Goal: Register for event/course

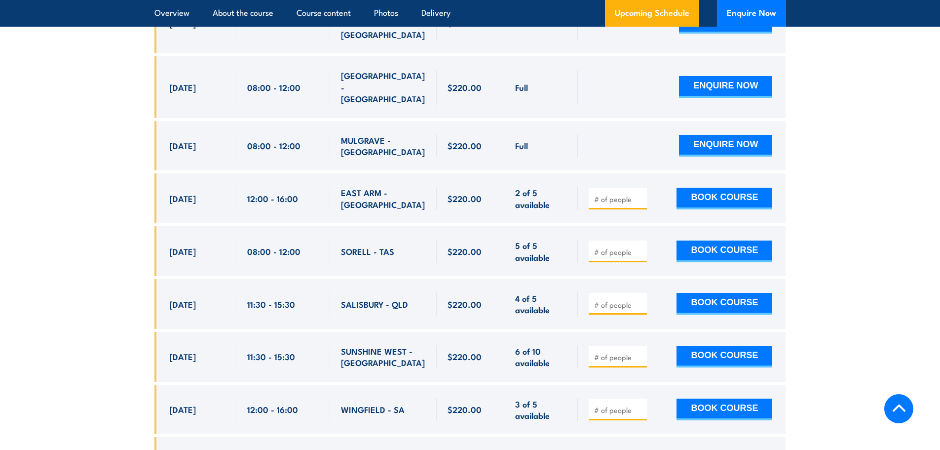
scroll to position [3209, 0]
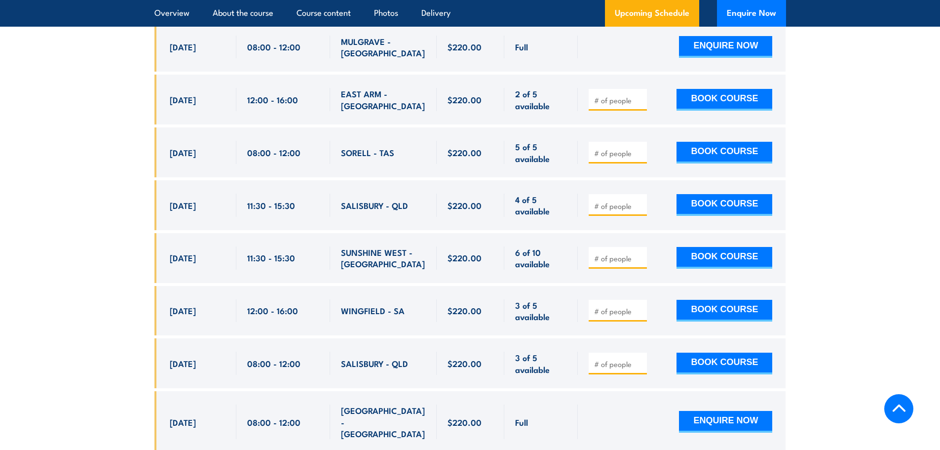
click at [625, 253] on input "number" at bounding box center [618, 258] width 49 height 10
type input "2"
click at [733, 247] on button "BOOK COURSE" at bounding box center [725, 258] width 96 height 22
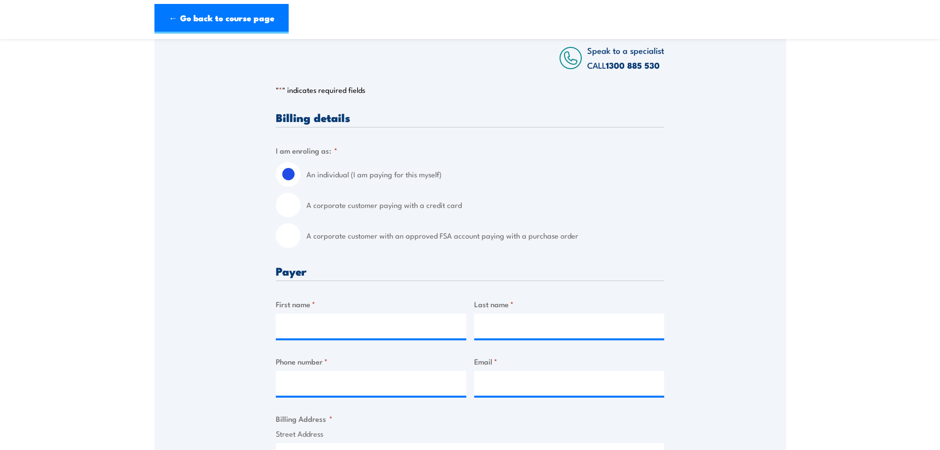
scroll to position [247, 0]
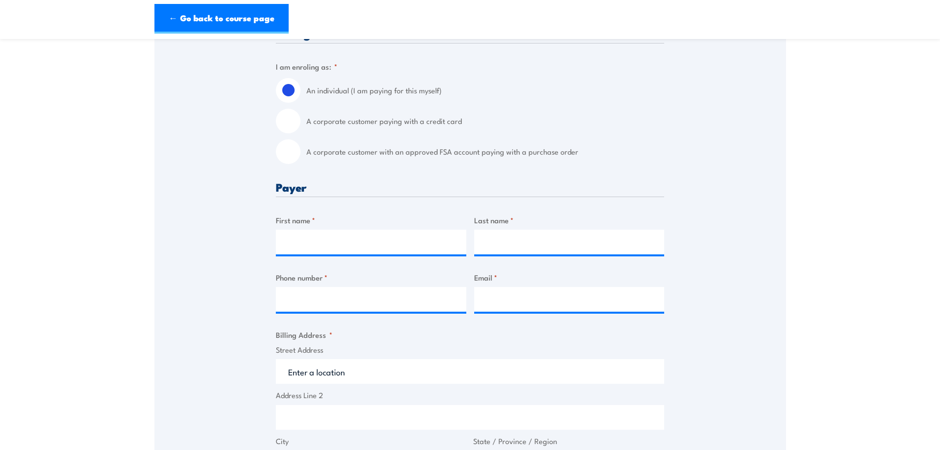
click at [289, 150] on input "A corporate customer with an approved FSA account paying with a purchase order" at bounding box center [288, 151] width 25 height 25
radio input "true"
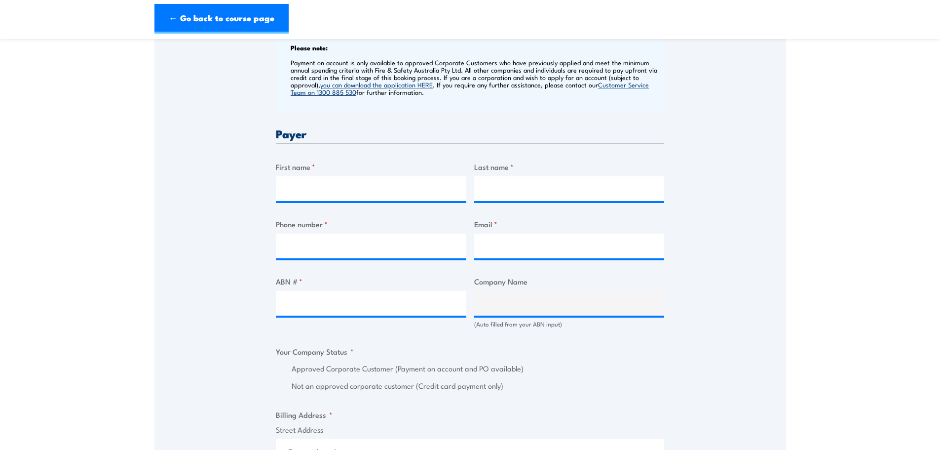
scroll to position [395, 0]
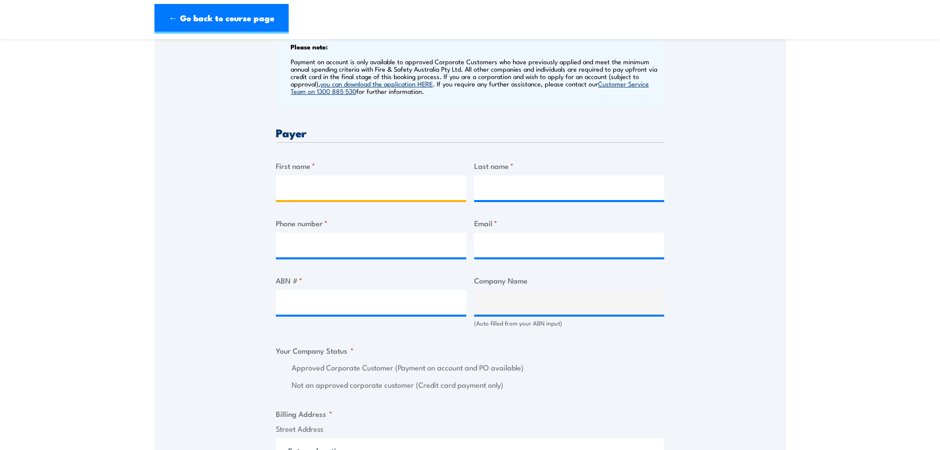
click at [403, 187] on input "First name *" at bounding box center [371, 187] width 191 height 25
type input "Brendan"
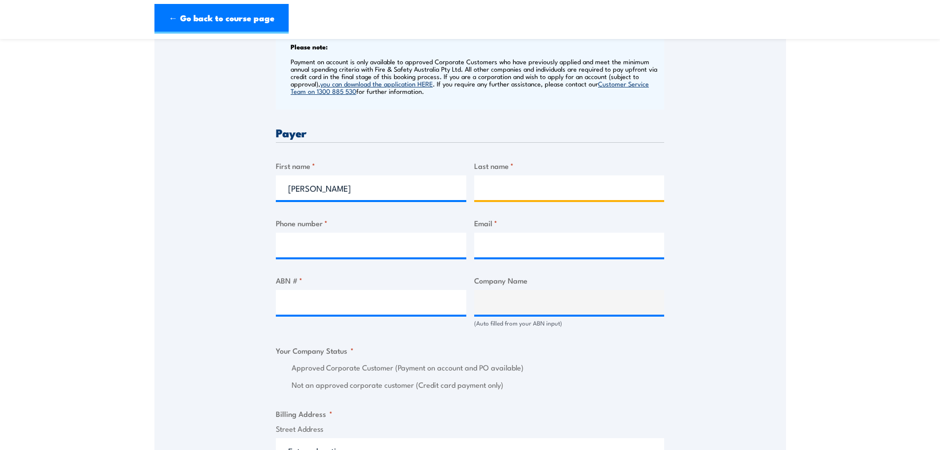
click at [509, 184] on input "Last name *" at bounding box center [569, 187] width 191 height 25
type input "Collins"
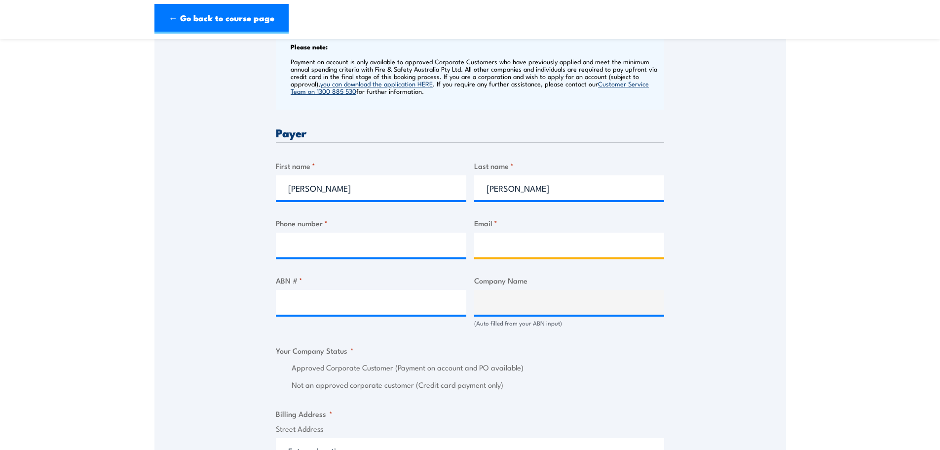
click at [518, 248] on input "Email *" at bounding box center [569, 245] width 191 height 25
type input "brendan.collins@hcau.org.au"
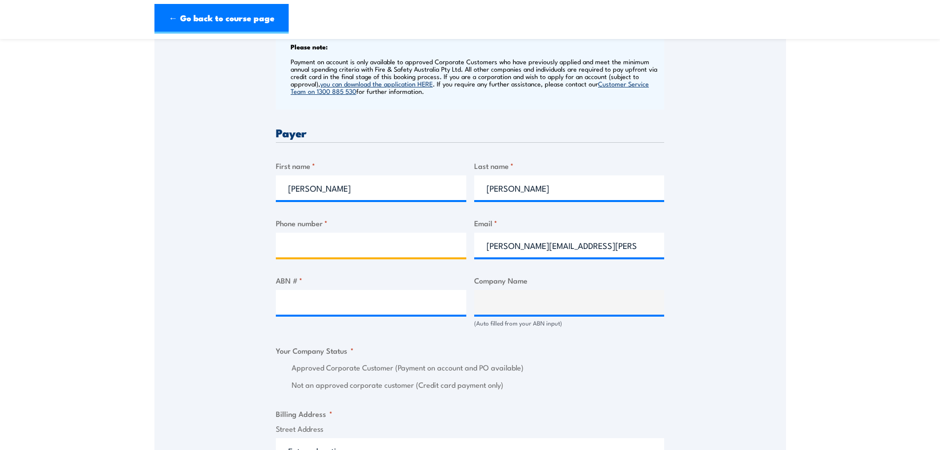
click at [426, 246] on input "Phone number *" at bounding box center [371, 245] width 191 height 25
click at [361, 246] on input "Phone number *" at bounding box center [371, 245] width 191 height 25
paste input "+61 3 9487 9858"
click at [302, 244] on input "+61 3 9487 9858" at bounding box center [371, 245] width 191 height 25
type input "0394879858"
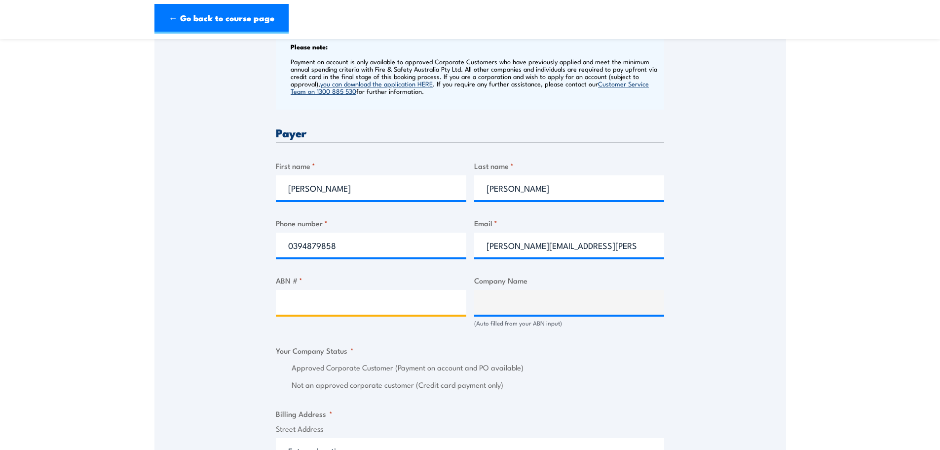
click at [356, 304] on input "ABN # *" at bounding box center [371, 302] width 191 height 25
paste input "23 385 731 870"
type input "23 385 731 870"
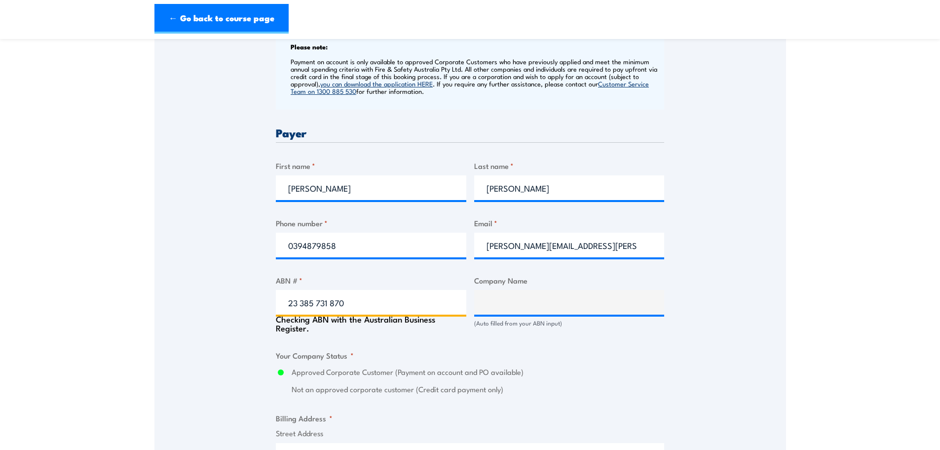
type input "HOUSING CHOICES AUSTRALIA LIMITED"
radio input "true"
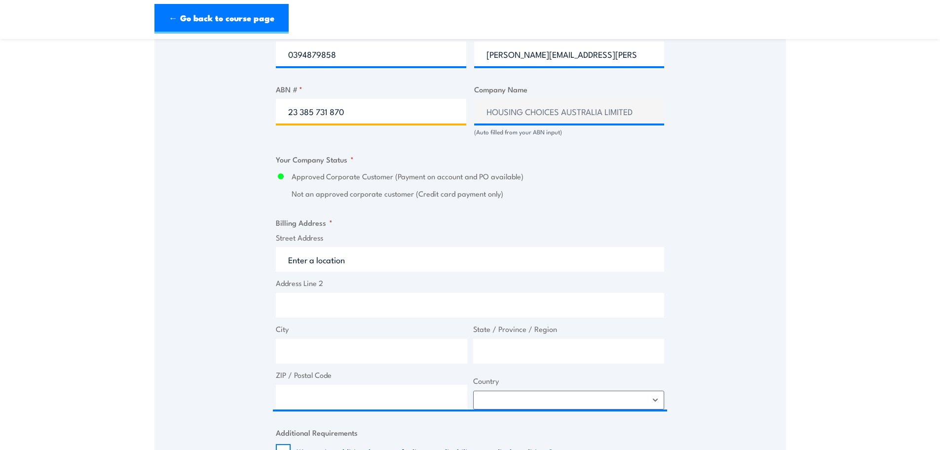
scroll to position [592, 0]
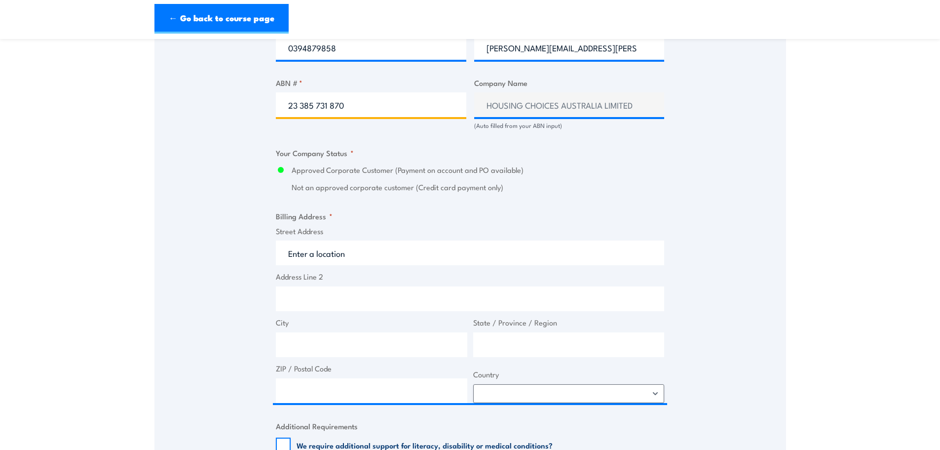
type input "23 385 731 870"
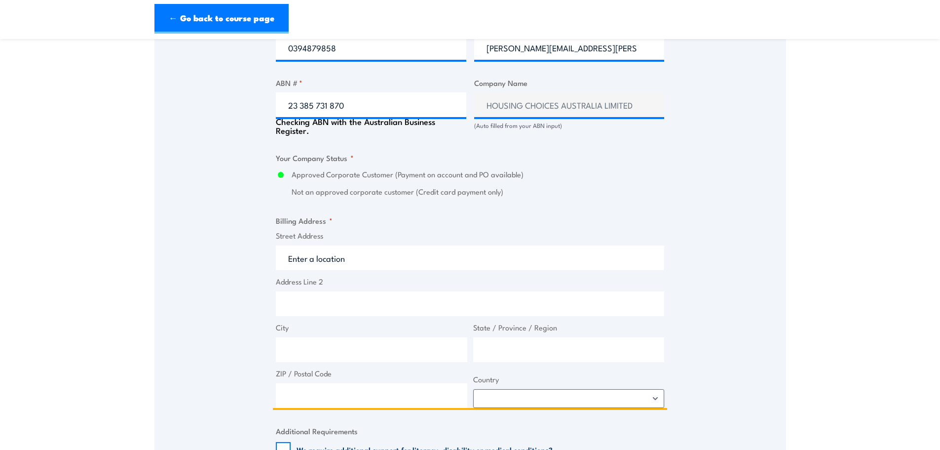
click at [416, 256] on input "Street Address" at bounding box center [470, 257] width 389 height 25
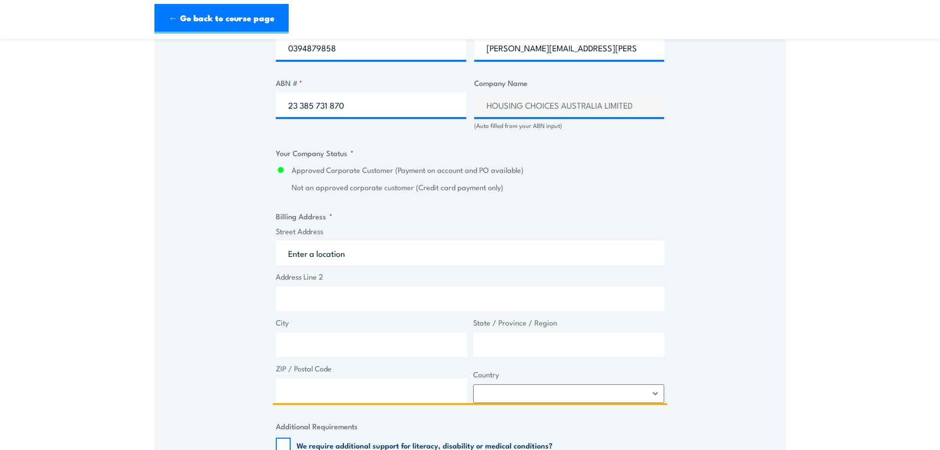
paste input "3/350 Queen St, Melbourne VIC 3000"
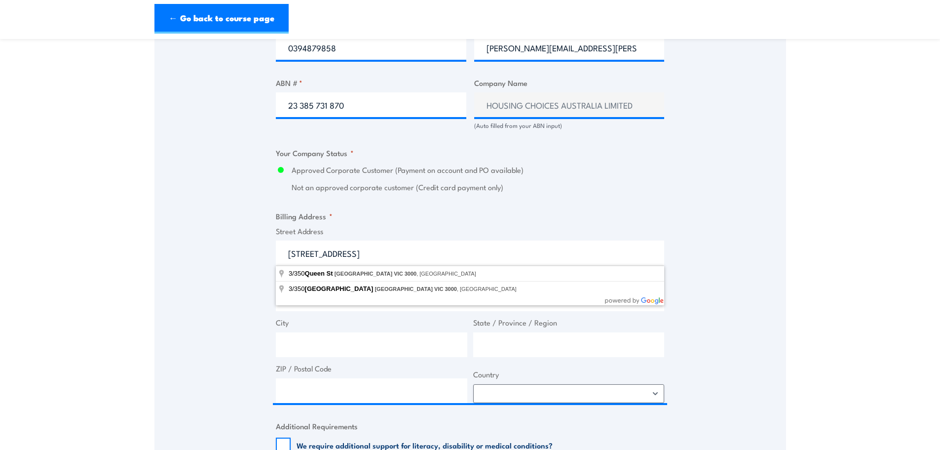
type input "3/350 Queen St, Melbourne VIC 3000, Australia"
type input "350 Queen St"
type input "Melbourne"
type input "Victoria"
type input "3000"
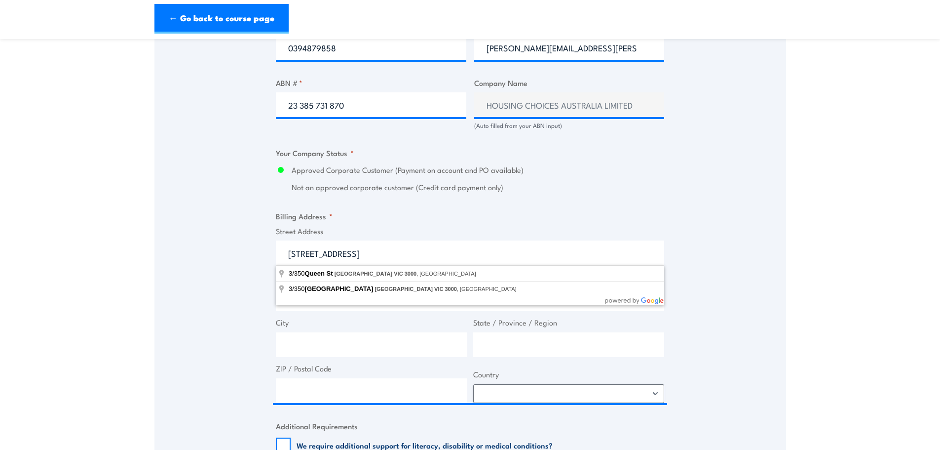
select select "Australia"
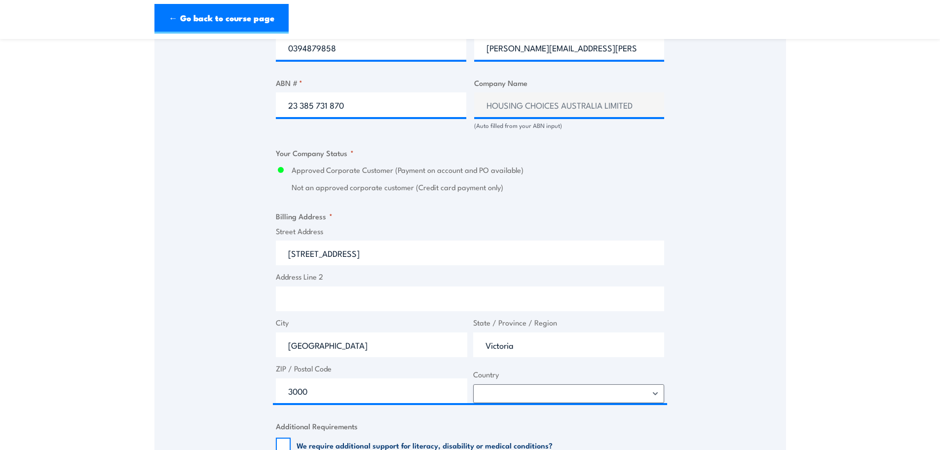
click at [747, 237] on div "Speak to a specialist CALL 1300 885 530 CALL 1300 885 530 " * " indicates requi…" at bounding box center [471, 124] width 632 height 1090
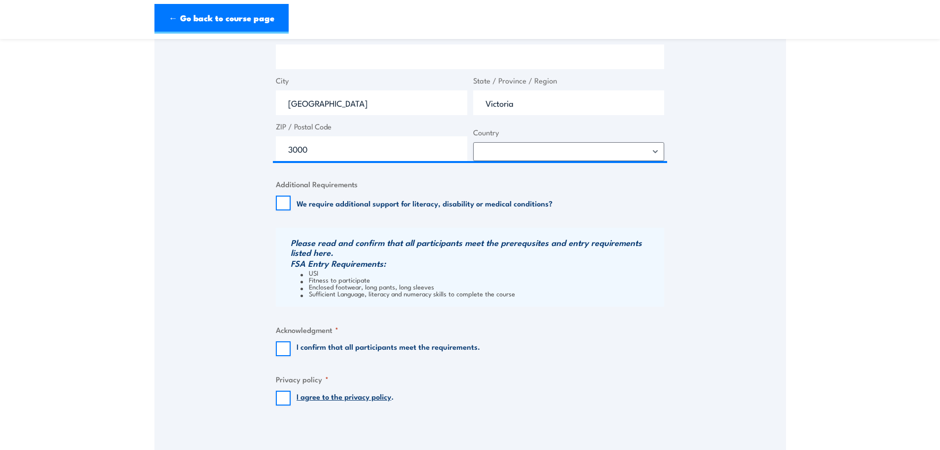
scroll to position [987, 0]
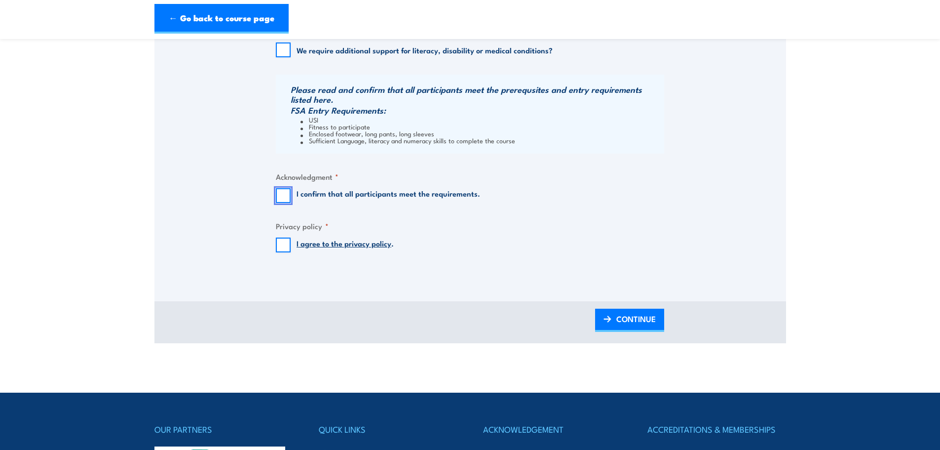
click at [279, 192] on input "I confirm that all participants meet the requirements." at bounding box center [283, 195] width 15 height 15
checkbox input "true"
click at [283, 249] on input "I agree to the privacy policy ." at bounding box center [283, 244] width 15 height 15
checkbox input "true"
click at [633, 318] on span "CONTINUE" at bounding box center [636, 319] width 39 height 26
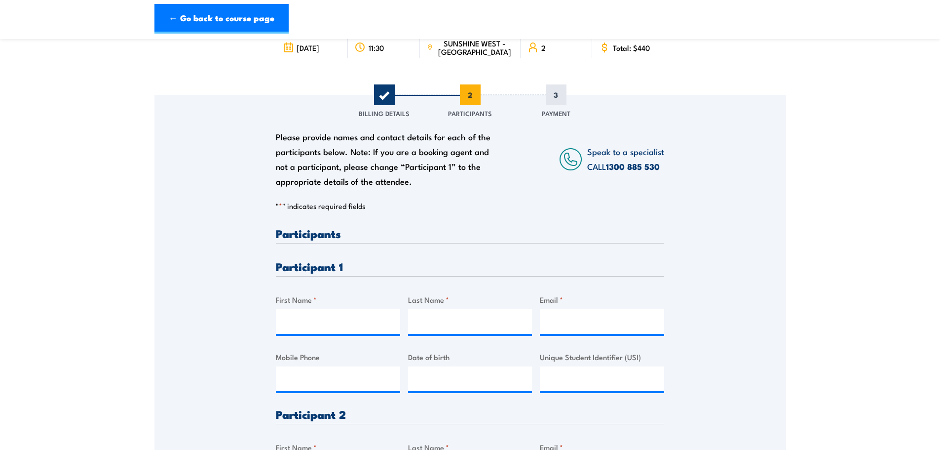
scroll to position [99, 0]
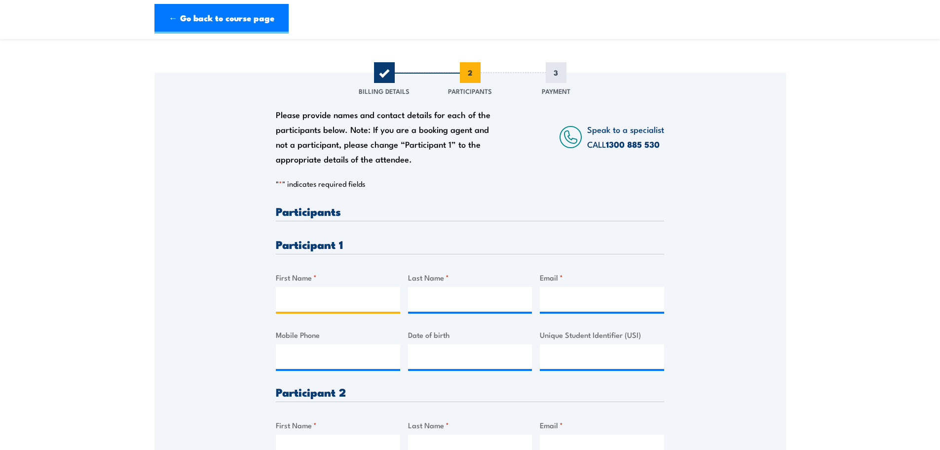
click at [374, 302] on input "First Name *" at bounding box center [338, 299] width 124 height 25
type input "Lexie"
click at [464, 300] on input "Last Name *" at bounding box center [470, 299] width 124 height 25
type input "McCowan"
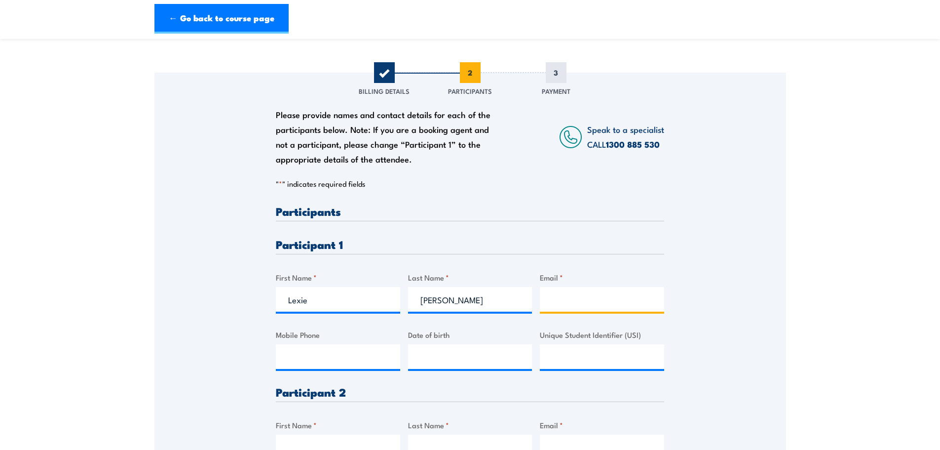
click at [637, 302] on input "Email *" at bounding box center [602, 299] width 124 height 25
paste input "lexie.mccowan@hcau.org.au"
type input "lexie.mccowan@hcau.org.au"
click at [354, 364] on input "Mobile Phone" at bounding box center [338, 356] width 124 height 25
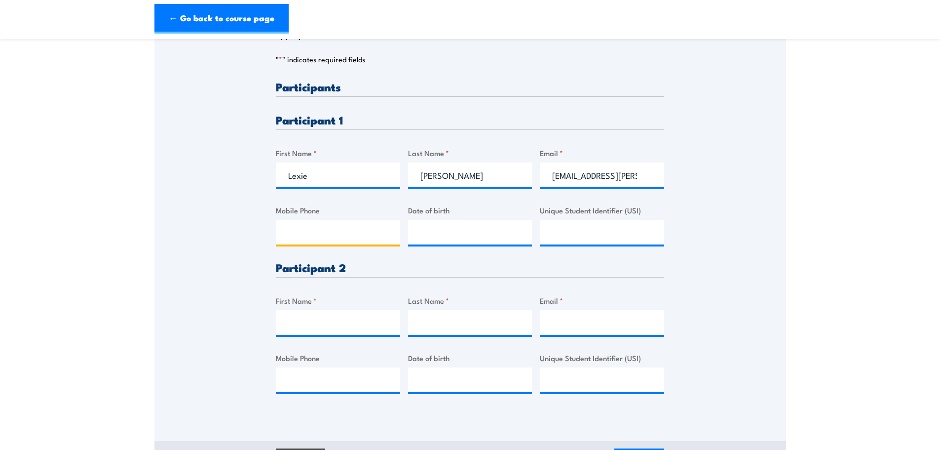
scroll to position [247, 0]
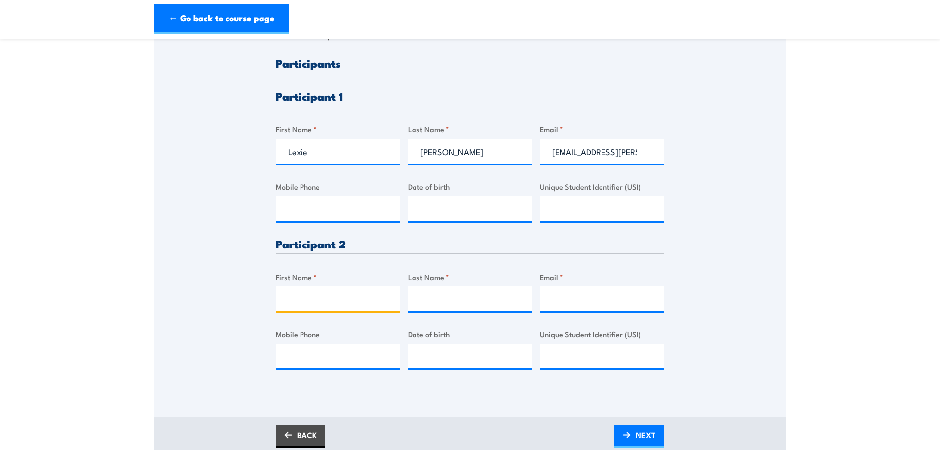
click at [378, 305] on input "First Name *" at bounding box center [338, 298] width 124 height 25
type input "Tony"
click at [491, 301] on input "Last Name *" at bounding box center [470, 298] width 124 height 25
type input "Villani"
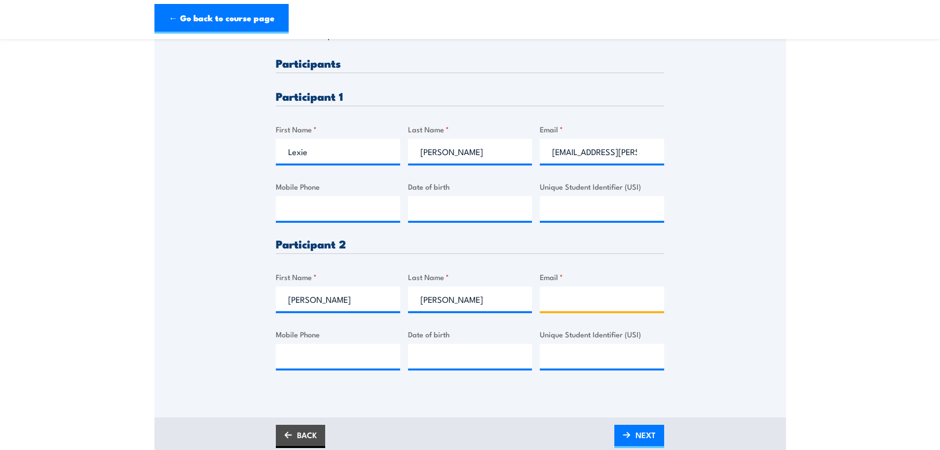
click at [613, 293] on input "Email *" at bounding box center [602, 298] width 124 height 25
paste input "tony.villani@hcau.org.au"
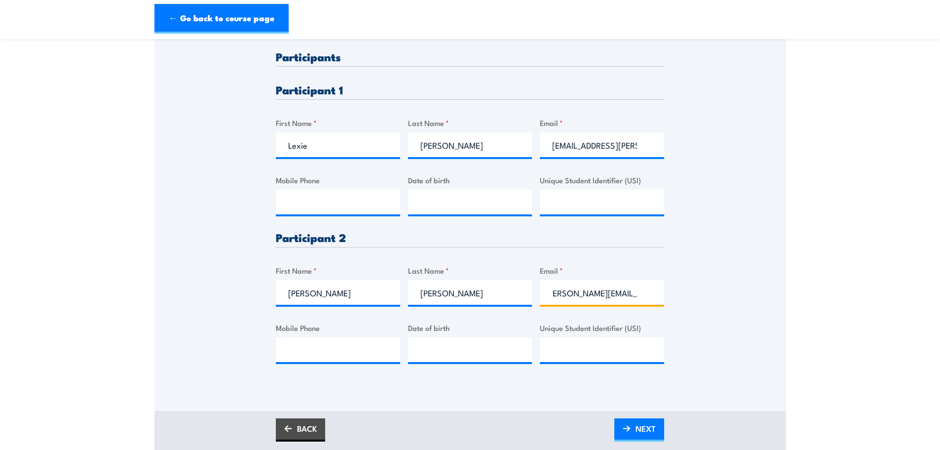
scroll to position [296, 0]
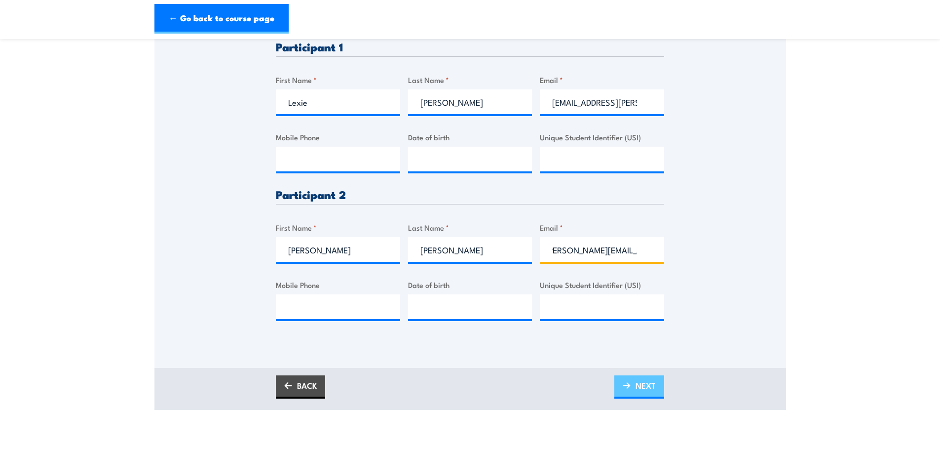
type input "tony.villani@hcau.org.au"
click at [654, 381] on span "NEXT" at bounding box center [646, 385] width 20 height 26
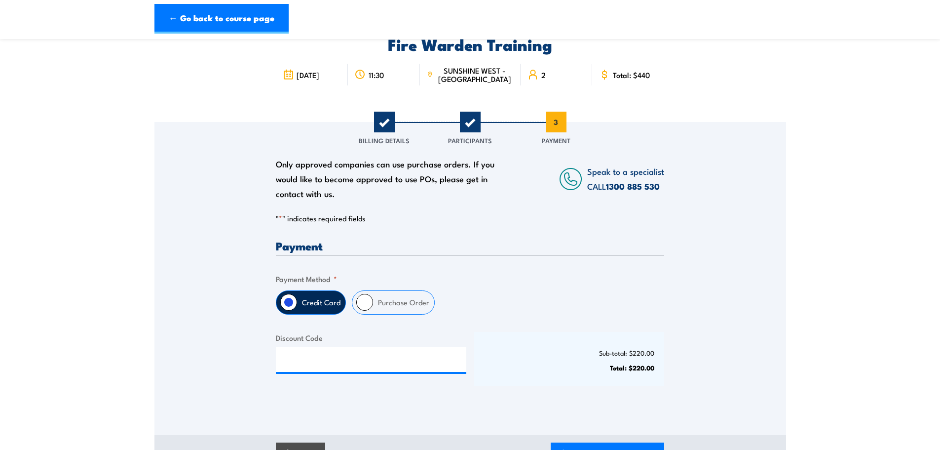
scroll to position [148, 0]
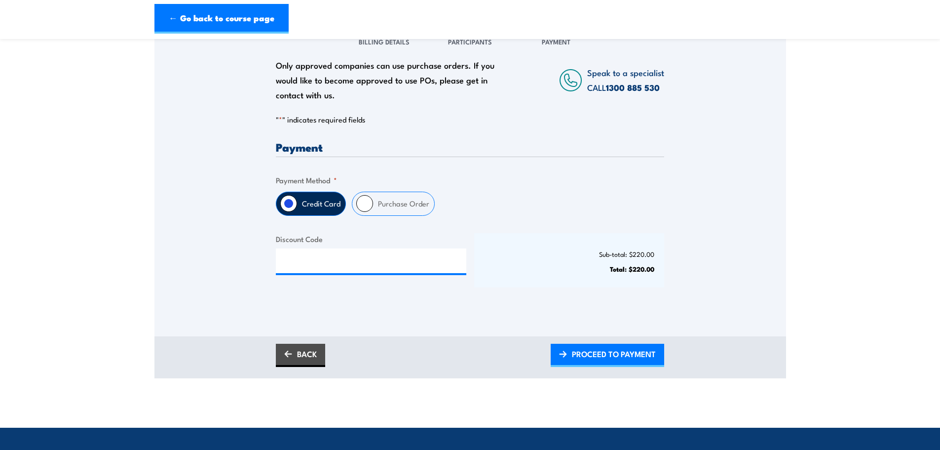
click at [362, 205] on input "Purchase Order" at bounding box center [364, 203] width 17 height 17
radio input "true"
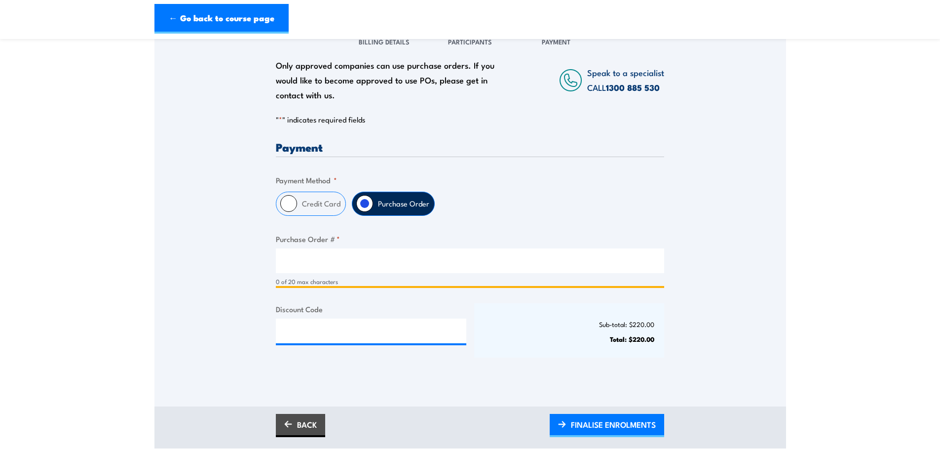
click at [349, 265] on input "Purchase Order # *" at bounding box center [470, 260] width 389 height 25
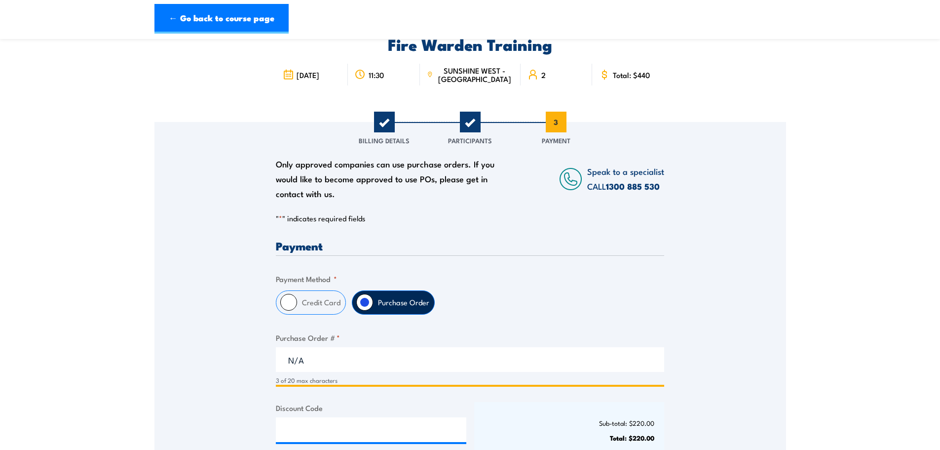
scroll to position [0, 0]
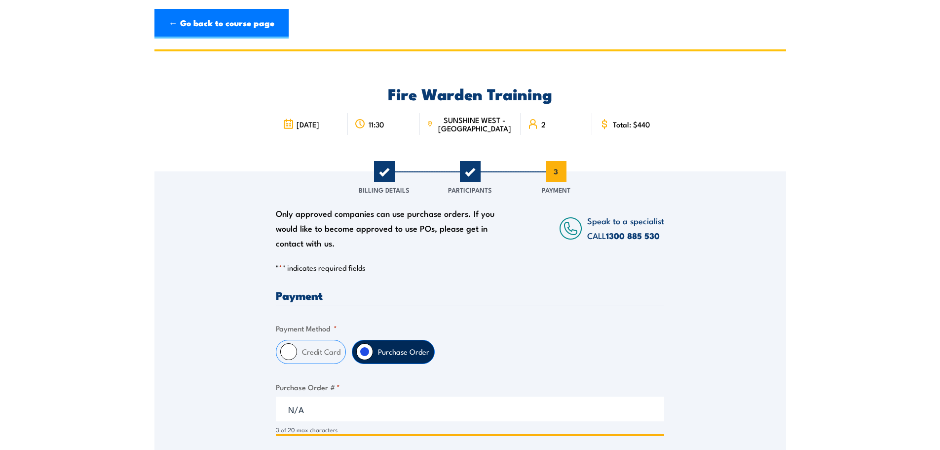
type input "N/A"
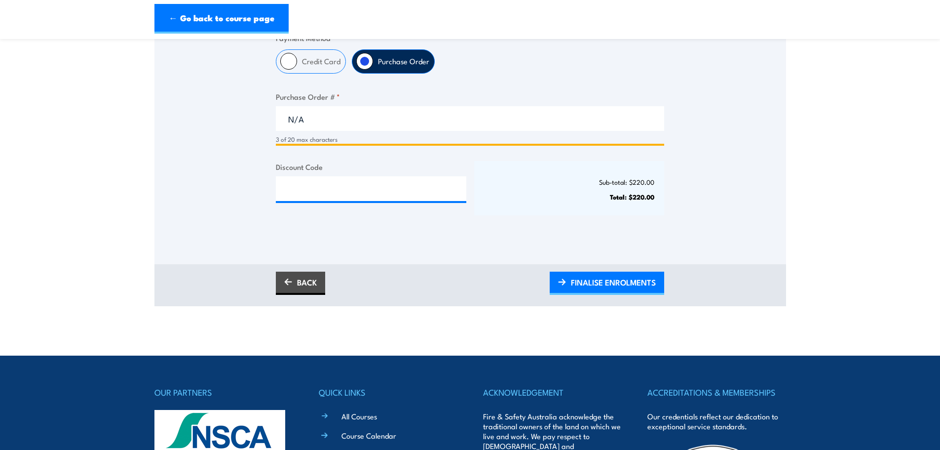
scroll to position [296, 0]
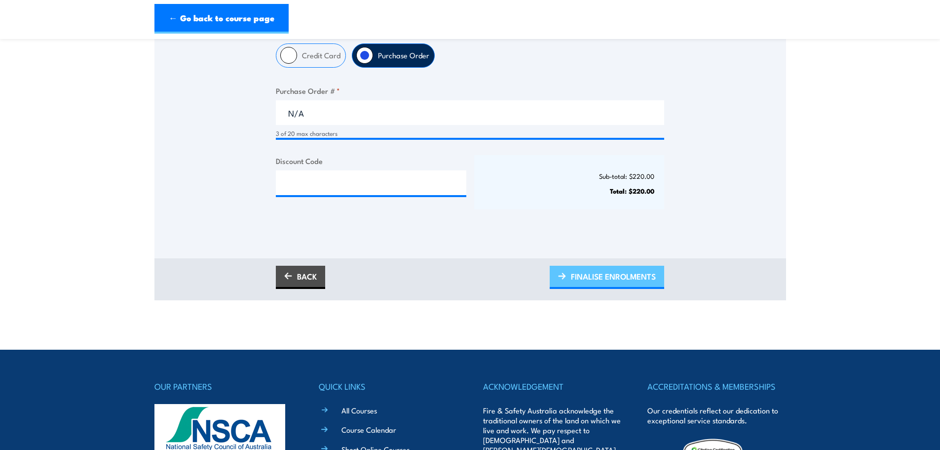
click at [627, 280] on span "FINALISE ENROLMENTS" at bounding box center [613, 276] width 85 height 26
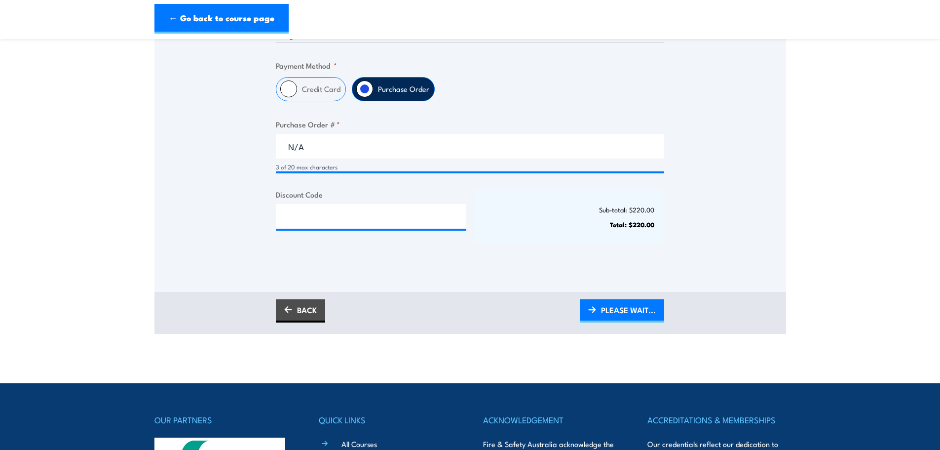
scroll to position [148, 0]
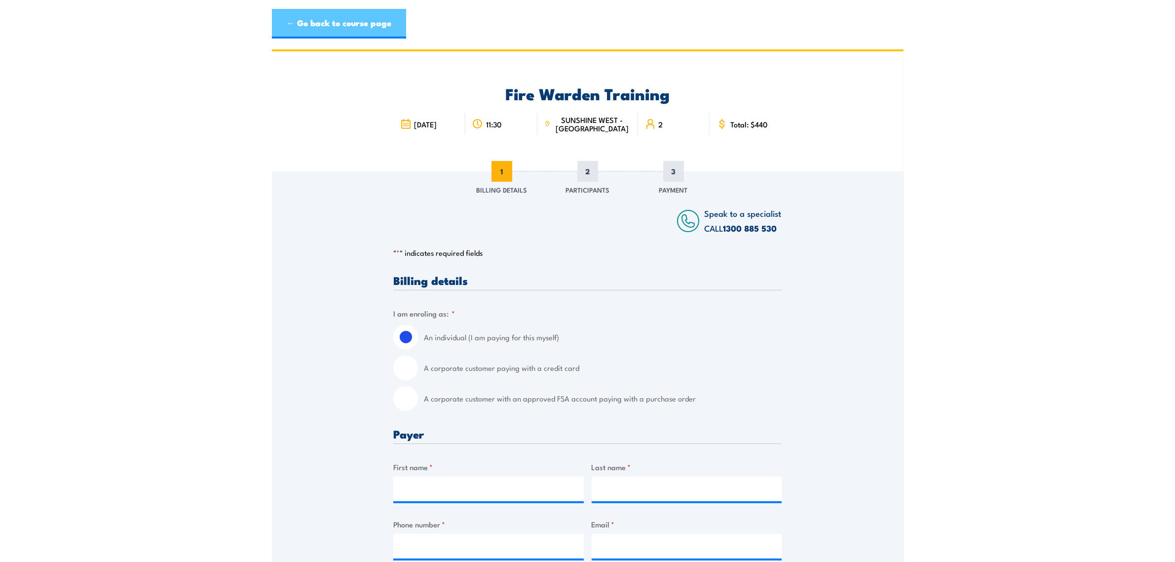
click at [378, 25] on link "← Go back to course page" at bounding box center [339, 24] width 134 height 30
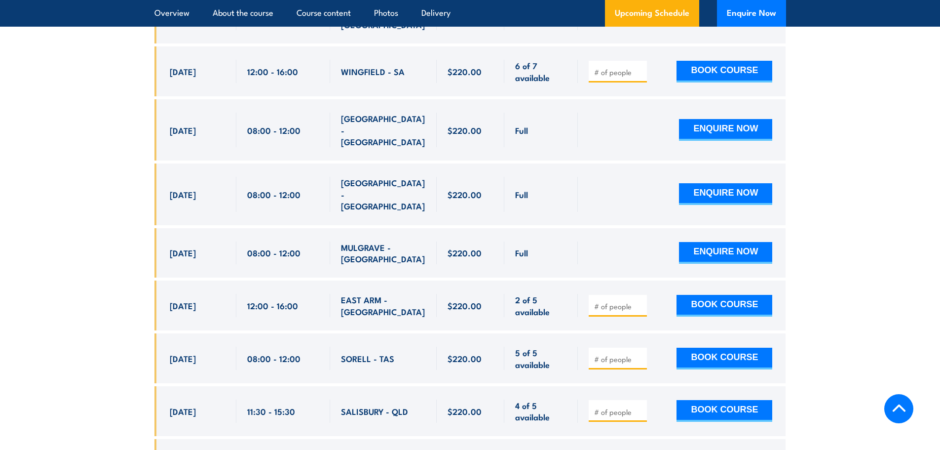
scroll to position [3061, 0]
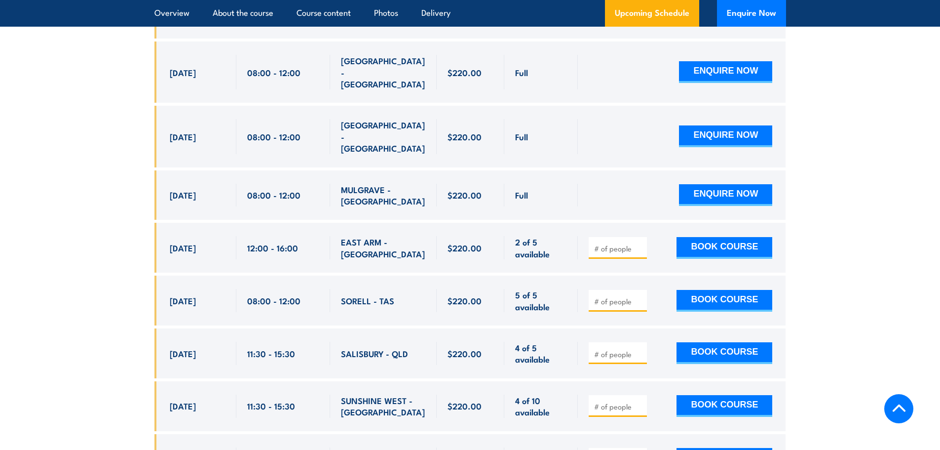
click at [611, 401] on input "number" at bounding box center [618, 406] width 49 height 10
type input "2"
click at [702, 395] on button "BOOK COURSE" at bounding box center [725, 406] width 96 height 22
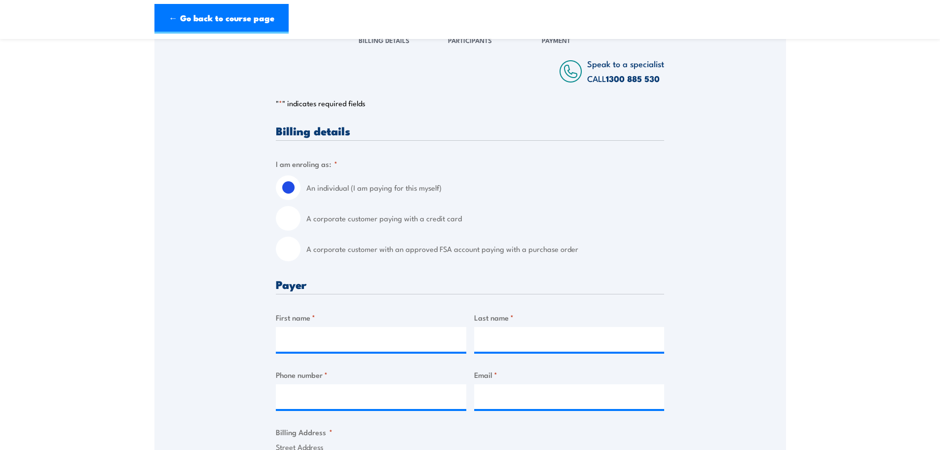
scroll to position [148, 0]
